Goal: Task Accomplishment & Management: Manage account settings

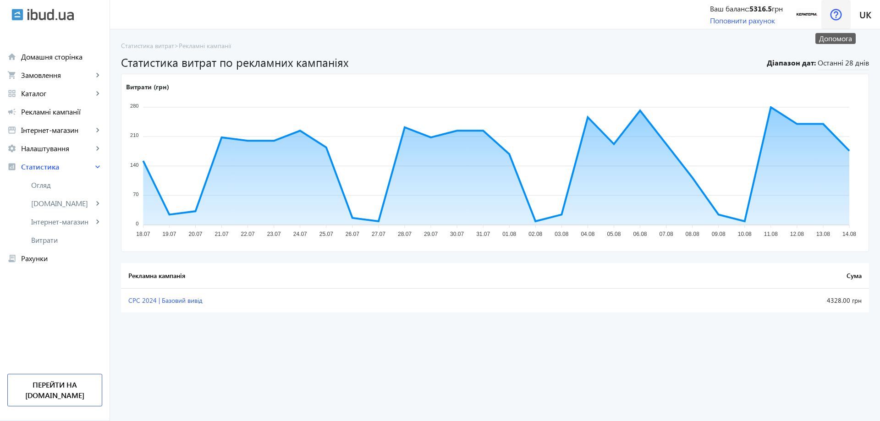
click at [842, 18] on span at bounding box center [835, 15] width 29 height 22
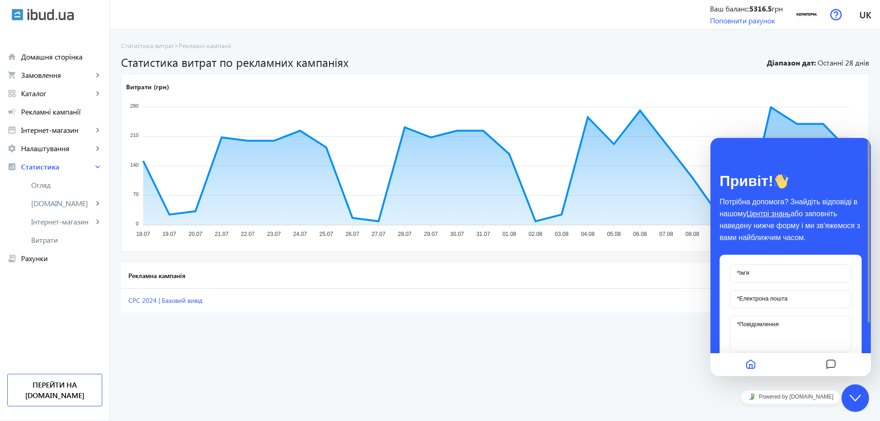
scroll to position [70, 0]
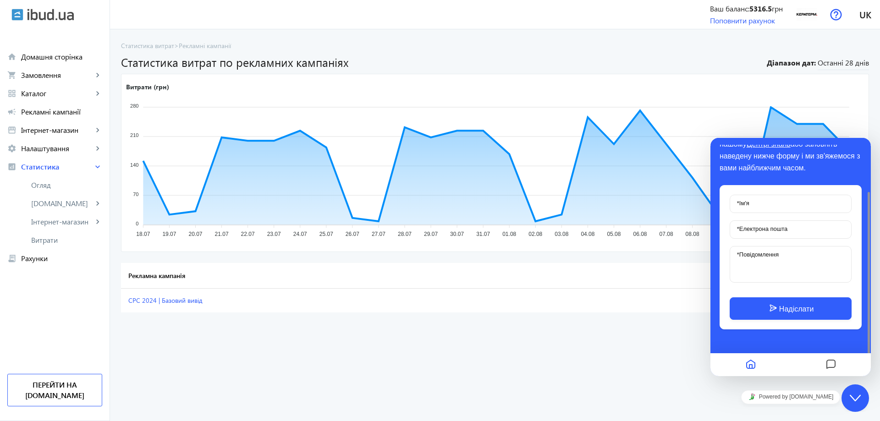
click at [654, 371] on advertising-list-statistic "Статистика витрат > < Рекламні кампанії Статистика витрат по рекламних кампанія…" at bounding box center [495, 225] width 770 height 392
click at [831, 367] on icon "Messages" at bounding box center [830, 365] width 11 height 18
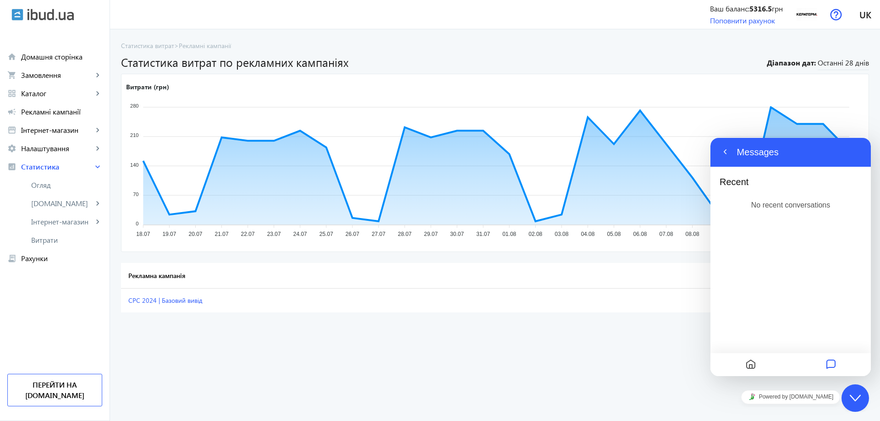
click at [753, 372] on icon "Home" at bounding box center [750, 365] width 11 height 18
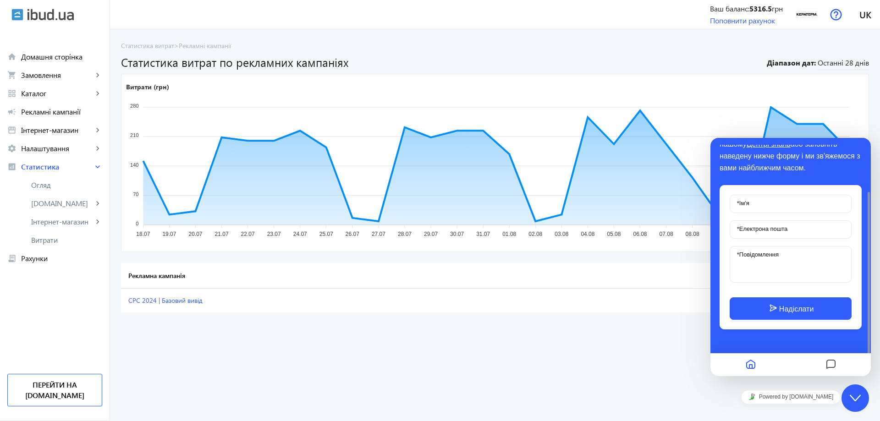
click at [692, 365] on advertising-list-statistic "Статистика витрат > < Рекламні кампанії Статистика витрат по рекламних кампанія…" at bounding box center [495, 225] width 770 height 392
drag, startPoint x: 660, startPoint y: 371, endPoint x: 664, endPoint y: 373, distance: 4.7
click at [664, 373] on advertising-list-statistic "Статистика витрат > < Рекламні кампанії Статистика витрат по рекламних кампанія…" at bounding box center [495, 225] width 770 height 392
click at [865, 396] on div "Close Chat This icon closes the chat window." at bounding box center [854, 398] width 27 height 11
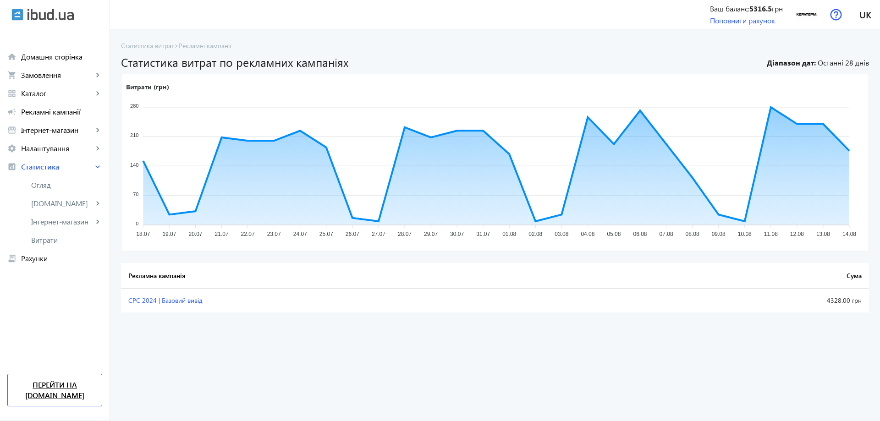
click at [61, 394] on link "Перейти на [DOMAIN_NAME]" at bounding box center [54, 390] width 95 height 33
click at [41, 264] on link "receipt_long Рахунки" at bounding box center [54, 258] width 109 height 18
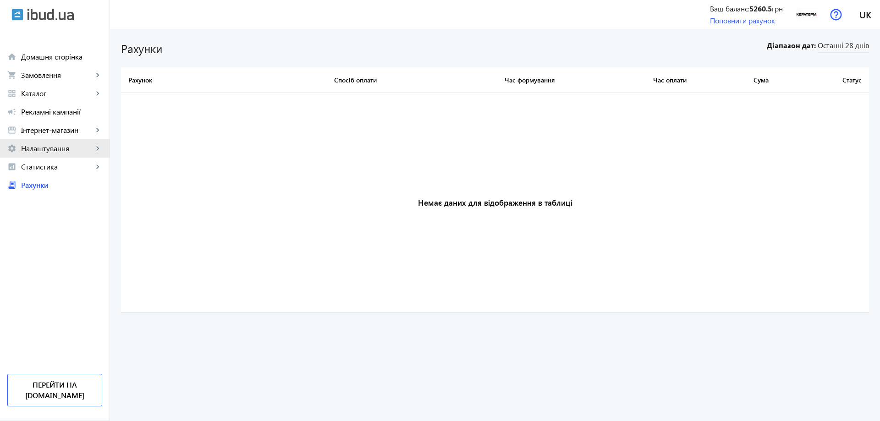
click at [55, 145] on span "Налаштування" at bounding box center [57, 148] width 72 height 9
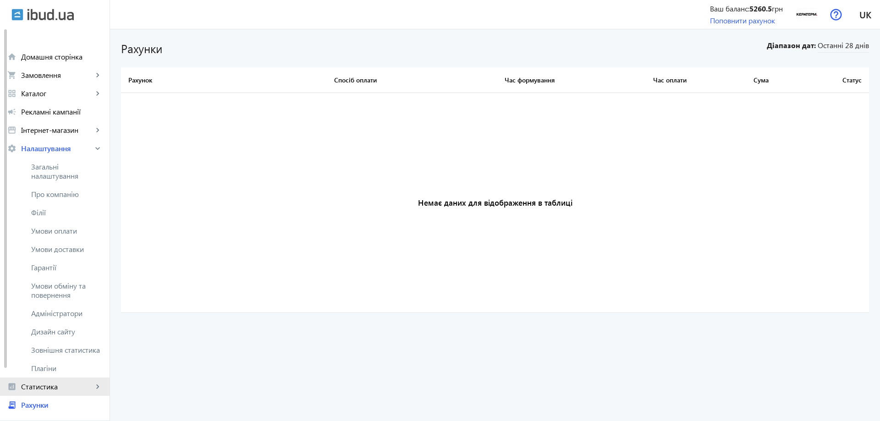
click at [72, 387] on span "Статистика" at bounding box center [57, 386] width 72 height 9
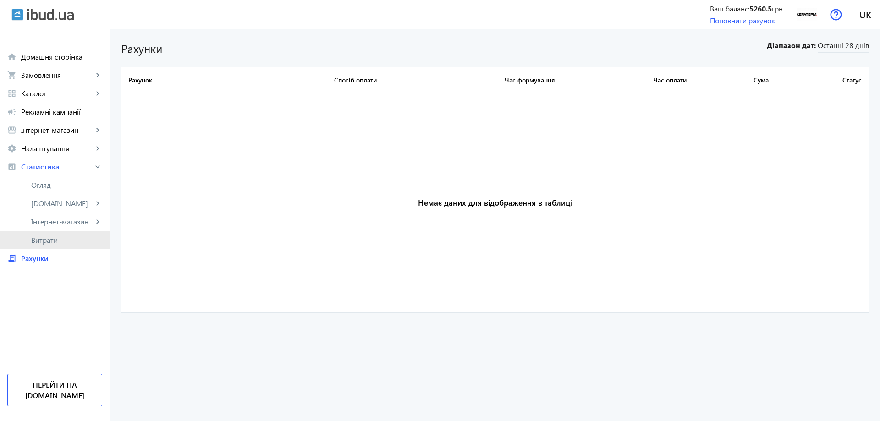
click at [60, 246] on link "Витрати" at bounding box center [54, 240] width 109 height 18
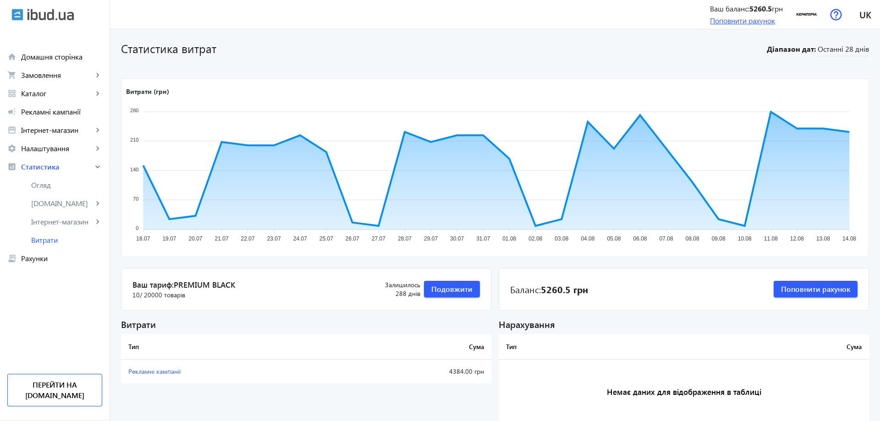
click at [737, 22] on link "Поповнити рахунок" at bounding box center [742, 21] width 65 height 10
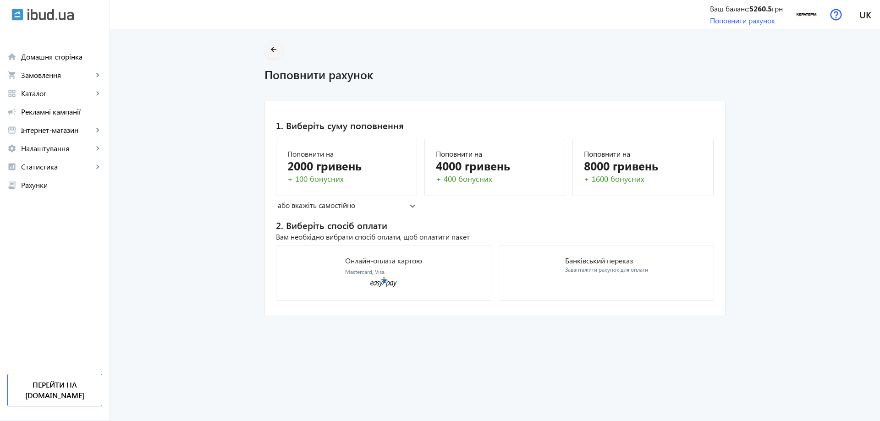
click at [274, 51] on mat-icon "arrow_back" at bounding box center [273, 49] width 11 height 11
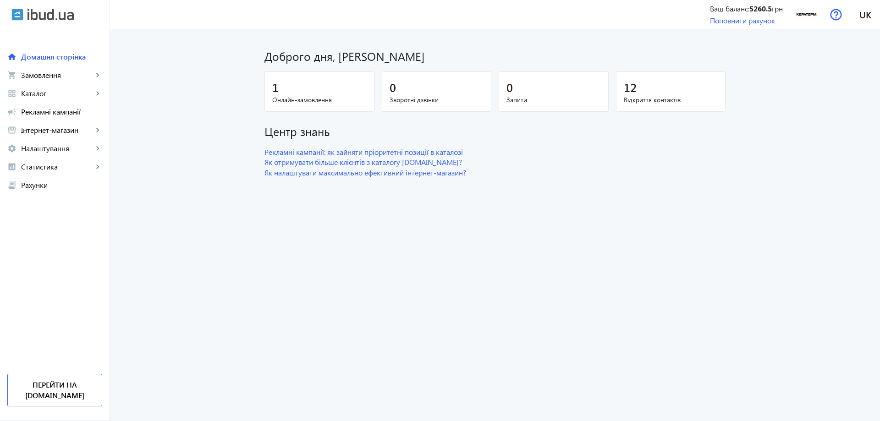
click at [750, 20] on link "Поповнити рахунок" at bounding box center [742, 21] width 65 height 10
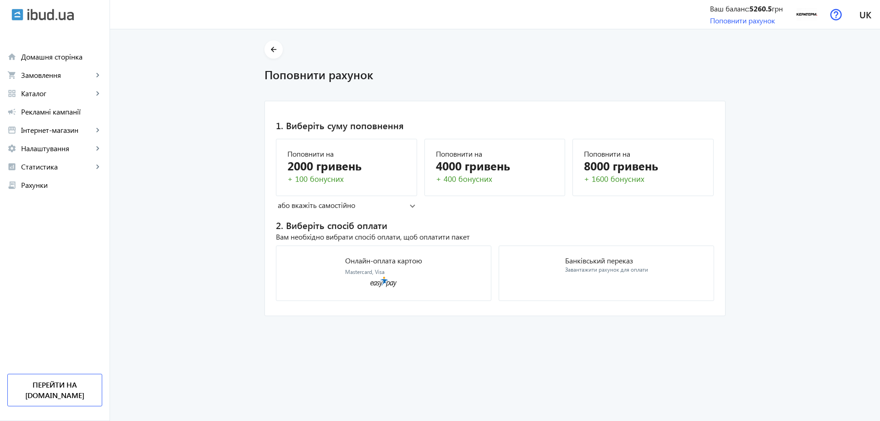
drag, startPoint x: 733, startPoint y: 6, endPoint x: 654, endPoint y: 36, distance: 84.2
click at [733, 5] on div "Ваш баланс: 5260.5 грн" at bounding box center [746, 9] width 73 height 10
click at [58, 171] on link "analytics Статистика keyboard_arrow_right" at bounding box center [54, 167] width 109 height 18
click at [47, 241] on span "Витрати" at bounding box center [66, 239] width 71 height 9
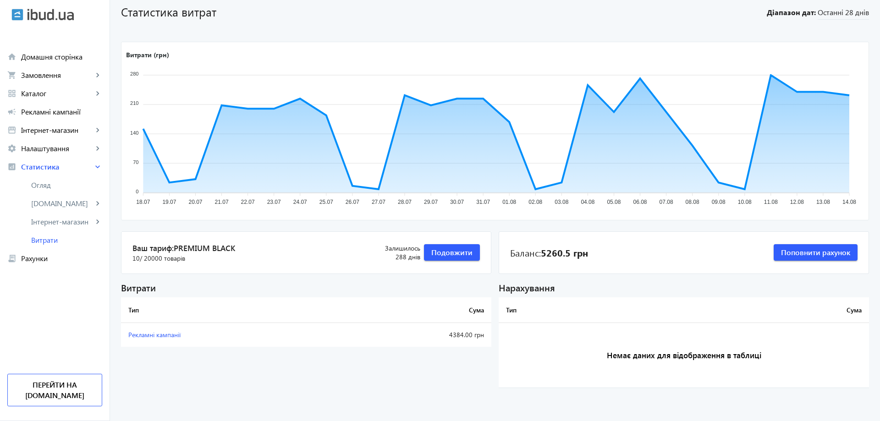
scroll to position [38, 0]
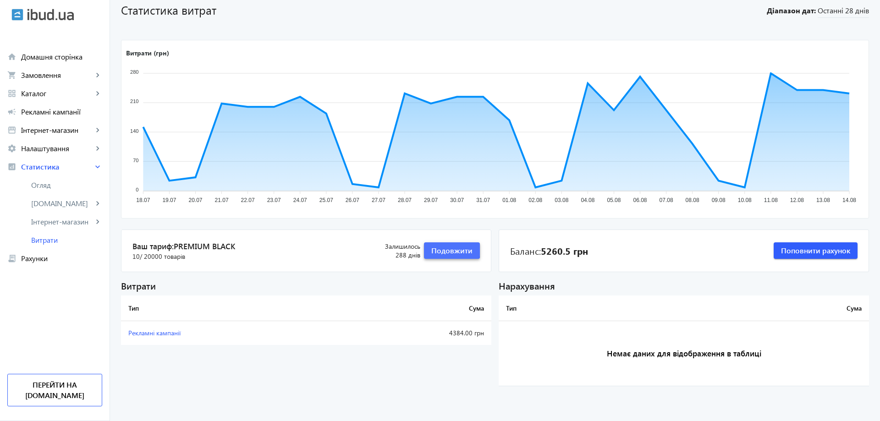
click at [452, 246] on span "Подовжити" at bounding box center [451, 251] width 41 height 10
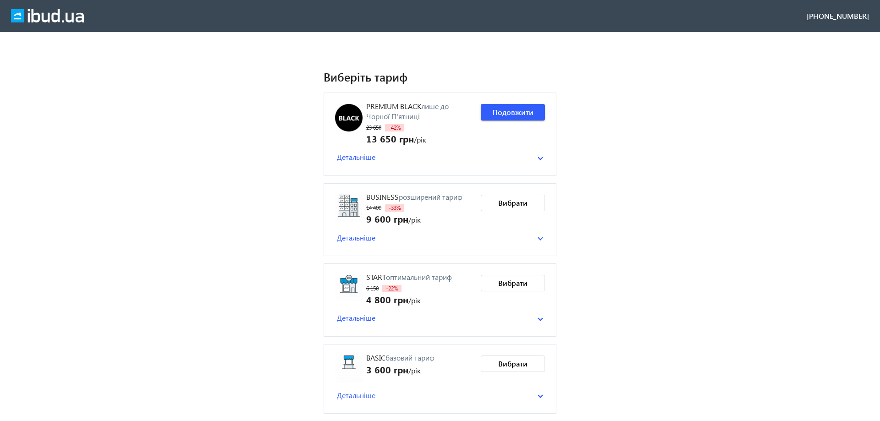
click at [544, 159] on package-item "PREMIUM BLACK лише до Чорної П'ятниці 23 650 -42% 13 650 грн /рік Детальніше до…" at bounding box center [439, 134] width 233 height 83
click at [538, 158] on span at bounding box center [539, 158] width 5 height 4
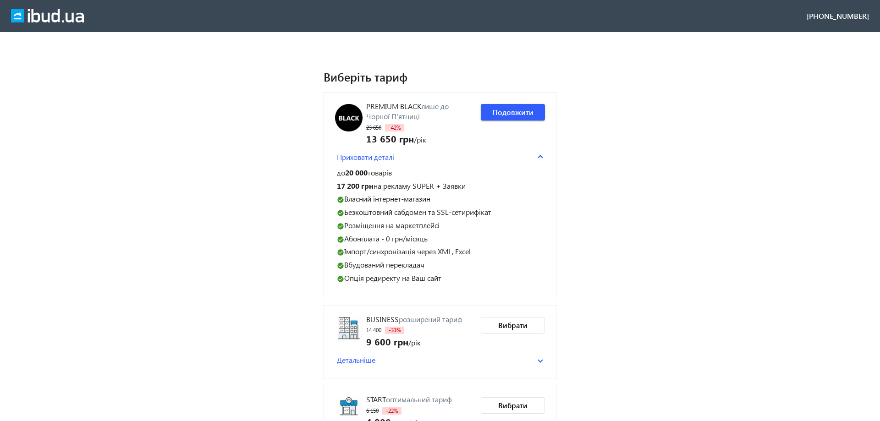
scroll to position [93, 0]
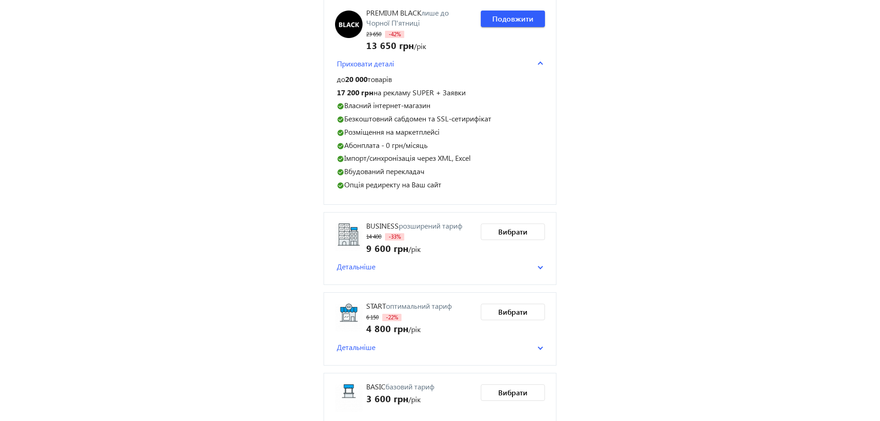
click at [429, 266] on mat-panel-title "Детальніше" at bounding box center [437, 267] width 201 height 10
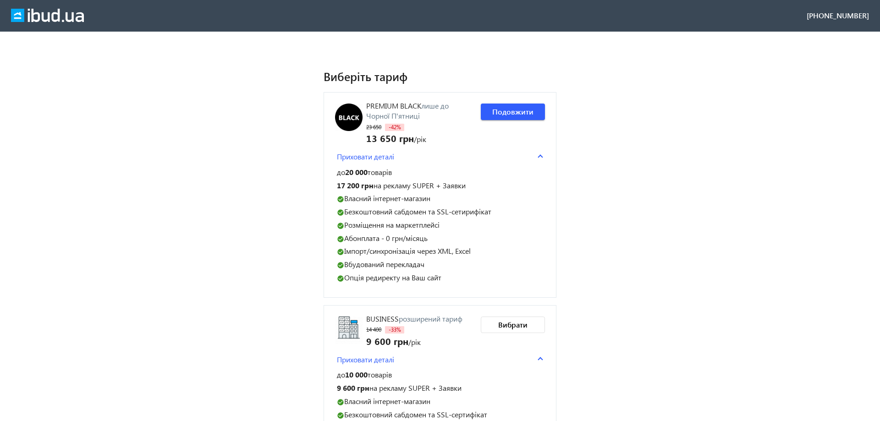
scroll to position [0, 0]
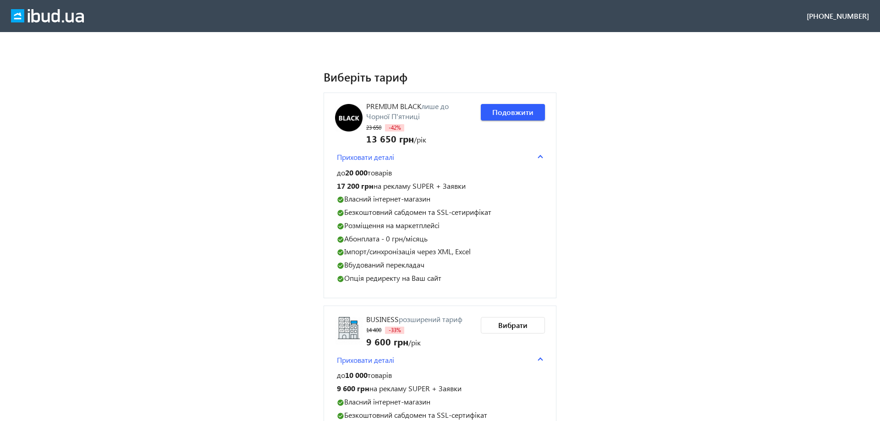
click at [51, 13] on img at bounding box center [47, 16] width 73 height 14
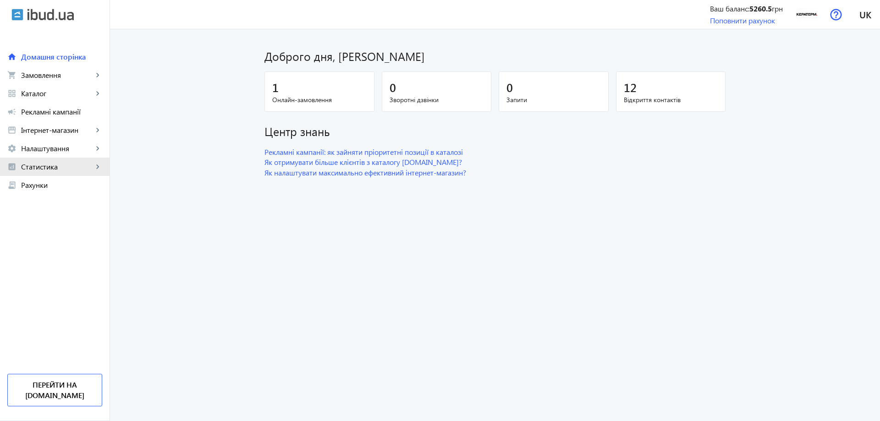
click at [55, 166] on span "Статистика" at bounding box center [57, 166] width 72 height 9
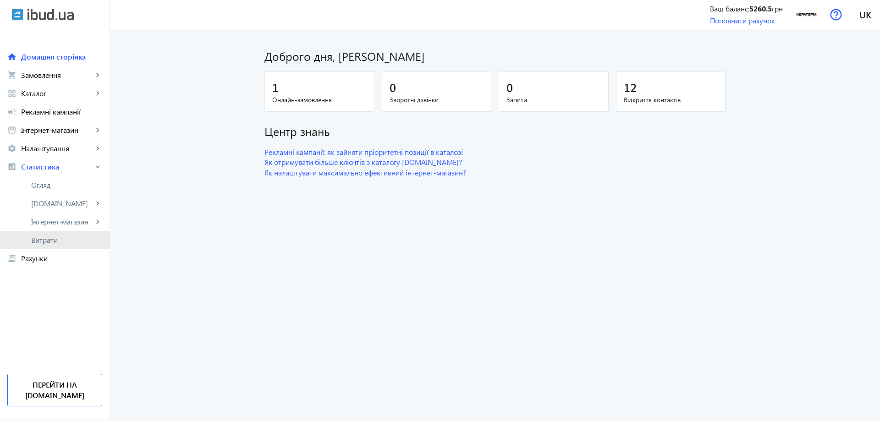
click at [54, 246] on link "Витрати" at bounding box center [54, 240] width 109 height 18
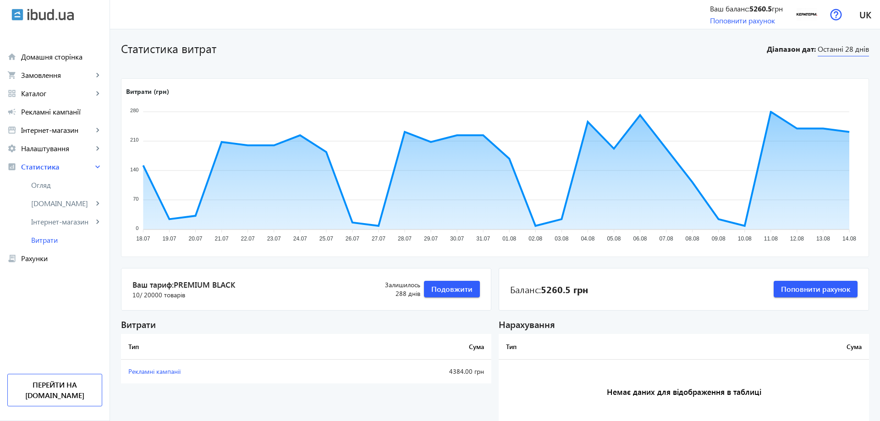
click at [853, 48] on span "Останні 28 днів" at bounding box center [842, 50] width 51 height 12
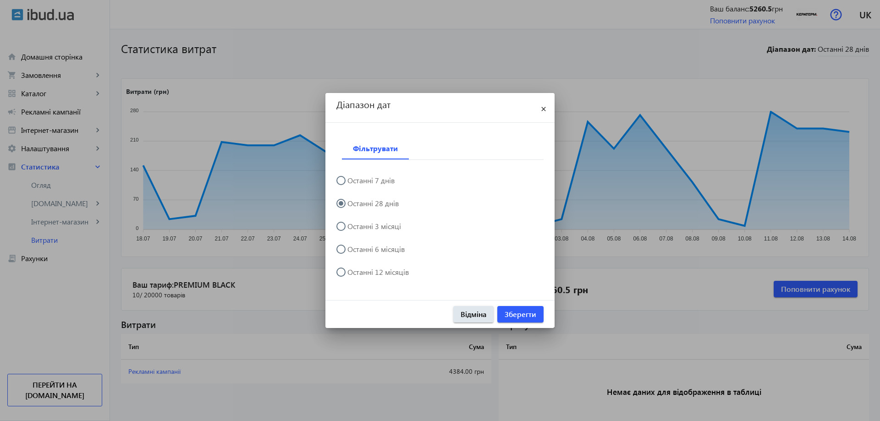
click at [386, 268] on label "Останні 12 місяців" at bounding box center [376, 271] width 63 height 7
click at [355, 268] on input "Останні 12 місяців" at bounding box center [345, 277] width 18 height 18
radio input "true"
click at [375, 249] on label "Останні 6 місяців" at bounding box center [374, 249] width 59 height 7
click at [355, 249] on input "Останні 6 місяців" at bounding box center [345, 254] width 18 height 18
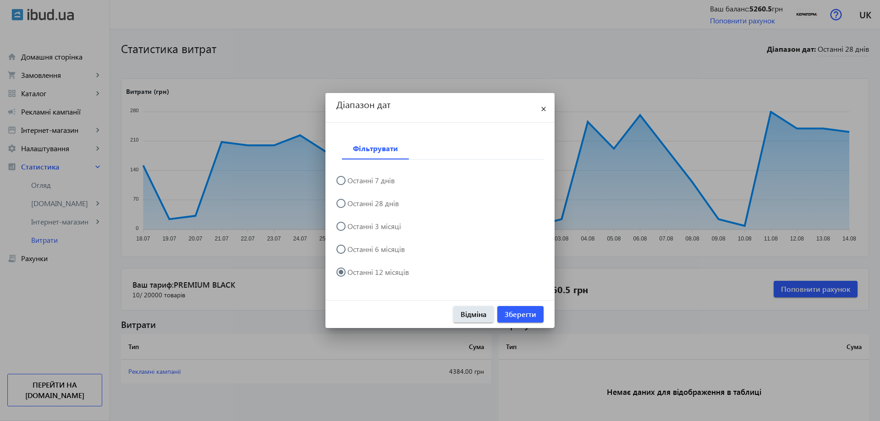
radio input "true"
drag, startPoint x: 384, startPoint y: 227, endPoint x: 428, endPoint y: 247, distance: 48.6
click at [385, 227] on label "Останні 3 місяці" at bounding box center [372, 226] width 55 height 7
click at [355, 227] on input "Останні 3 місяці" at bounding box center [345, 231] width 18 height 18
radio input "true"
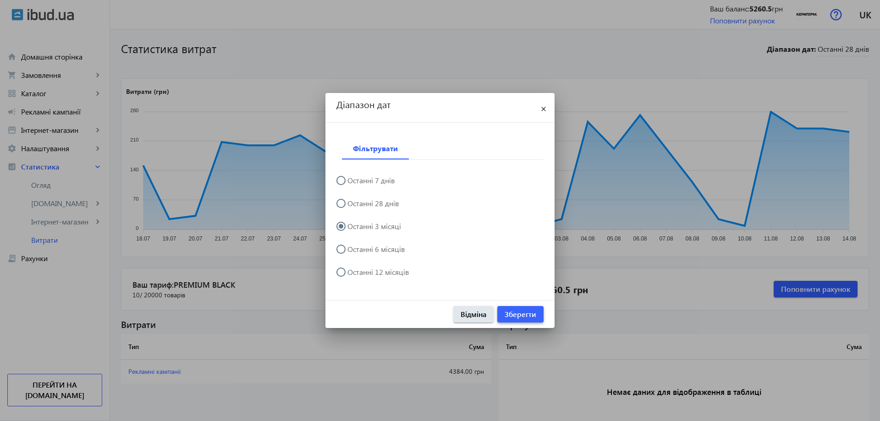
click at [520, 311] on span "Зберегти" at bounding box center [520, 314] width 32 height 10
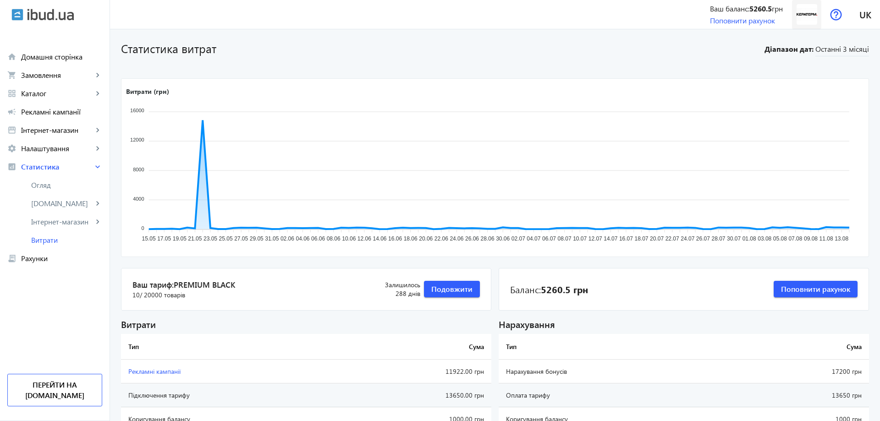
click at [814, 13] on img at bounding box center [806, 14] width 21 height 21
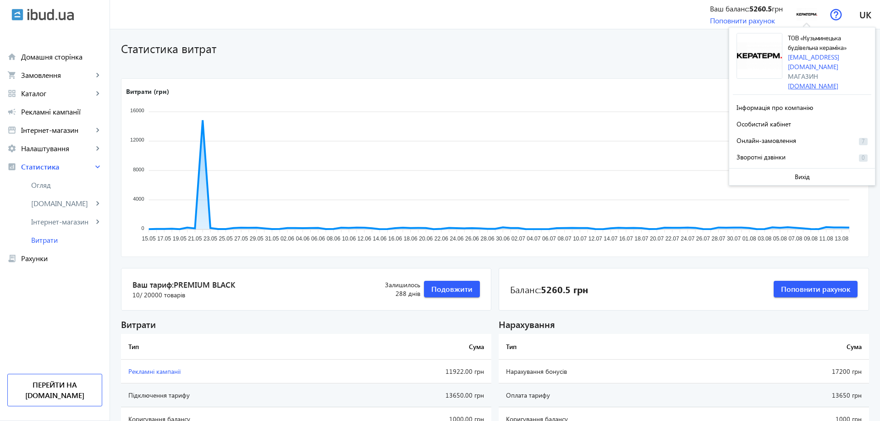
click at [821, 82] on link "[DOMAIN_NAME]" at bounding box center [813, 86] width 50 height 9
